Goal: Use online tool/utility: Use online tool/utility

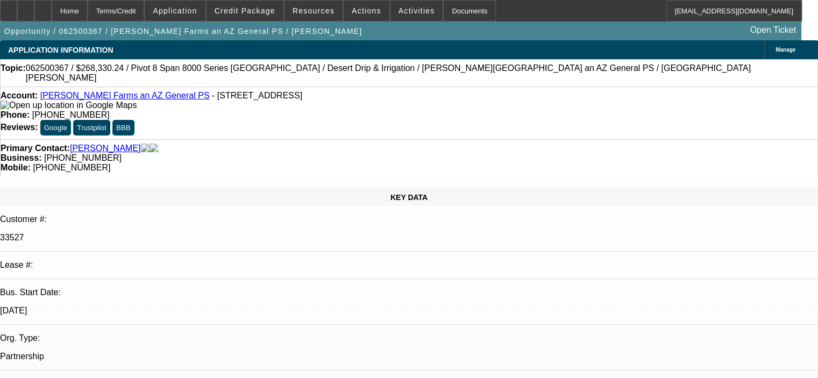
select select "0"
select select "0.1"
select select "4"
select select "0"
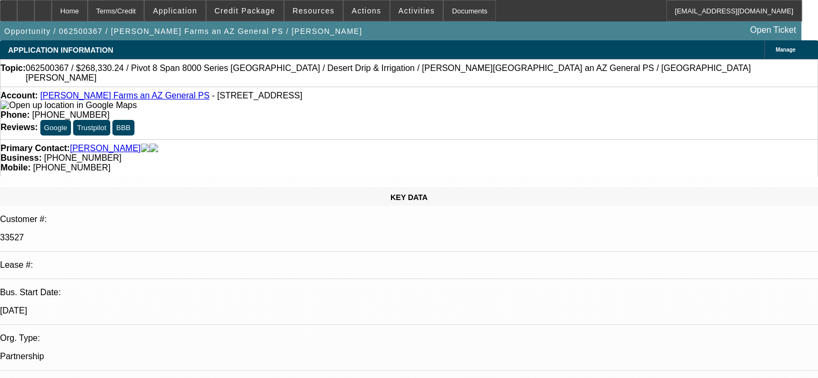
select select "0"
select select "0.1"
select select "4"
select select "0"
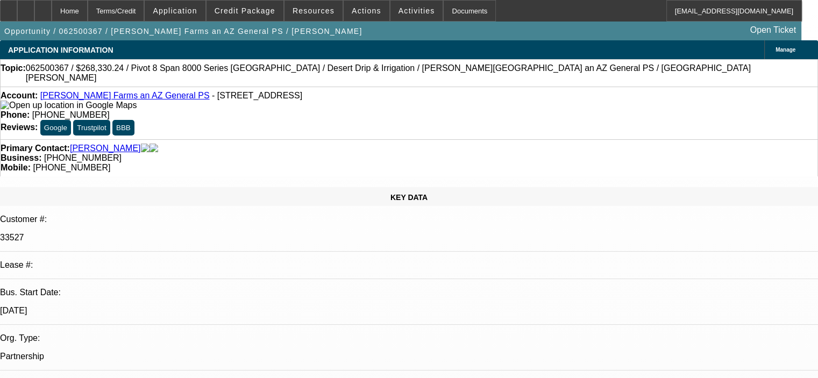
select select "0.1"
select select "4"
select select "0"
select select "0.1"
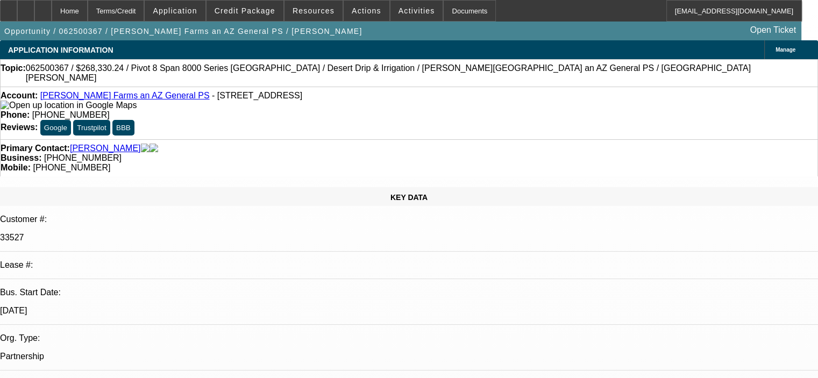
select select "4"
